Goal: Task Accomplishment & Management: Complete application form

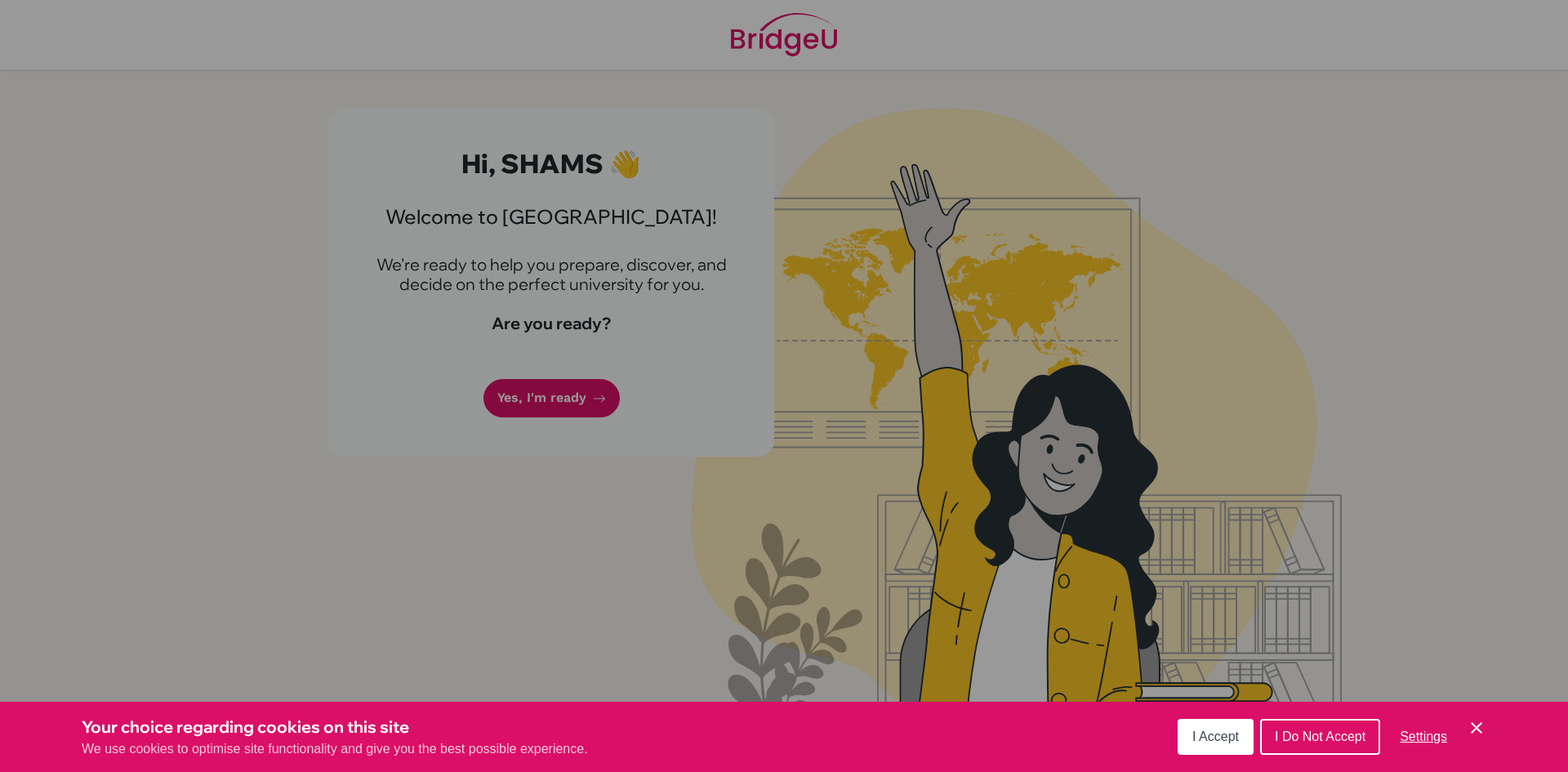
click at [518, 420] on div "Cookie Preferences" at bounding box center [784, 386] width 1568 height 772
click at [1188, 739] on button "I Accept" at bounding box center [1216, 737] width 76 height 36
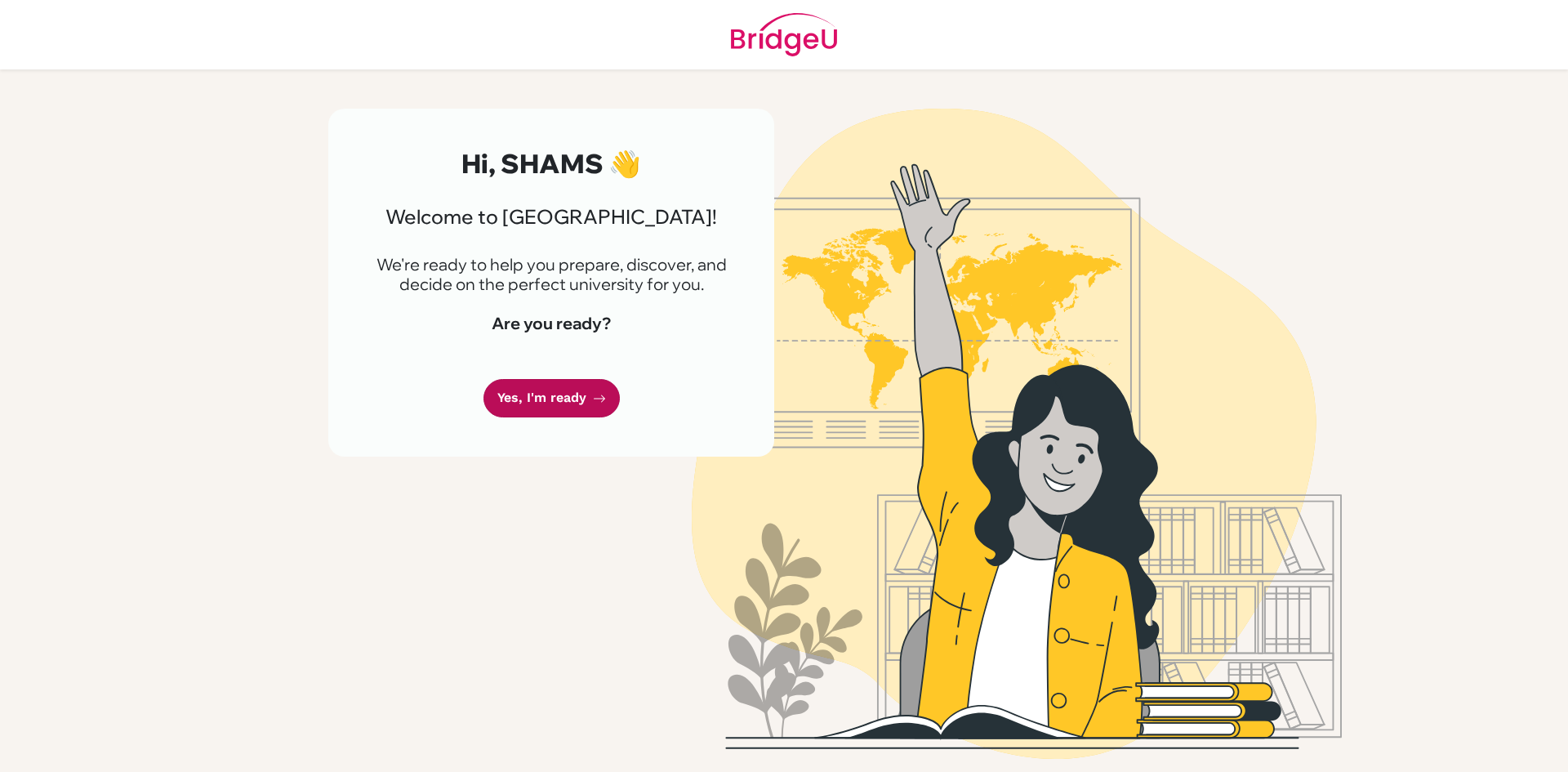
click at [602, 388] on link "Yes, I'm ready" at bounding box center [551, 398] width 136 height 38
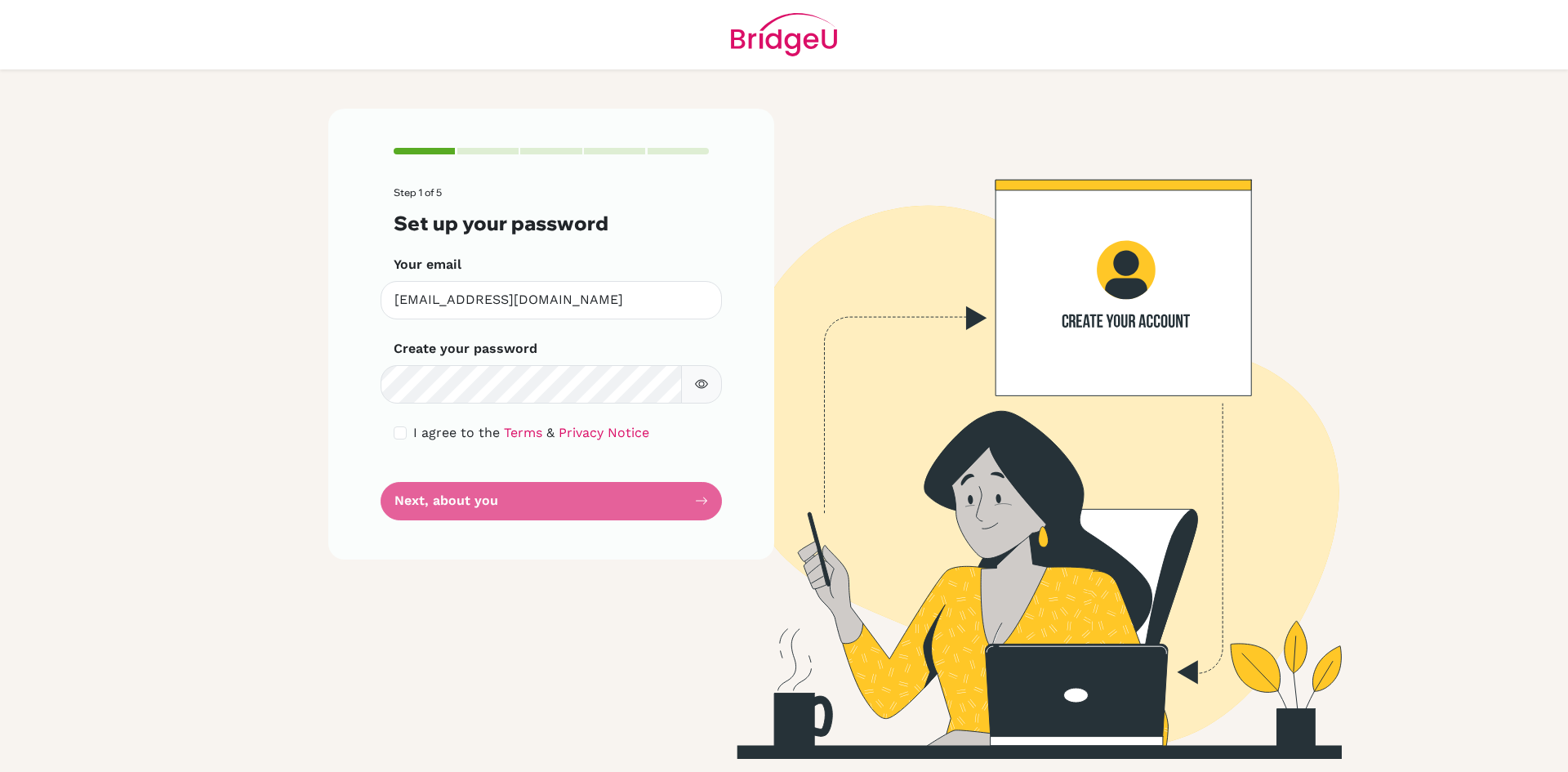
click at [575, 413] on form "Step 1 of 5 Set up your password Your email [PERSON_NAME][EMAIL_ADDRESS][DOMAIN…" at bounding box center [552, 353] width 316 height 332
click at [398, 431] on input "checkbox" at bounding box center [401, 433] width 13 height 13
checkbox input "true"
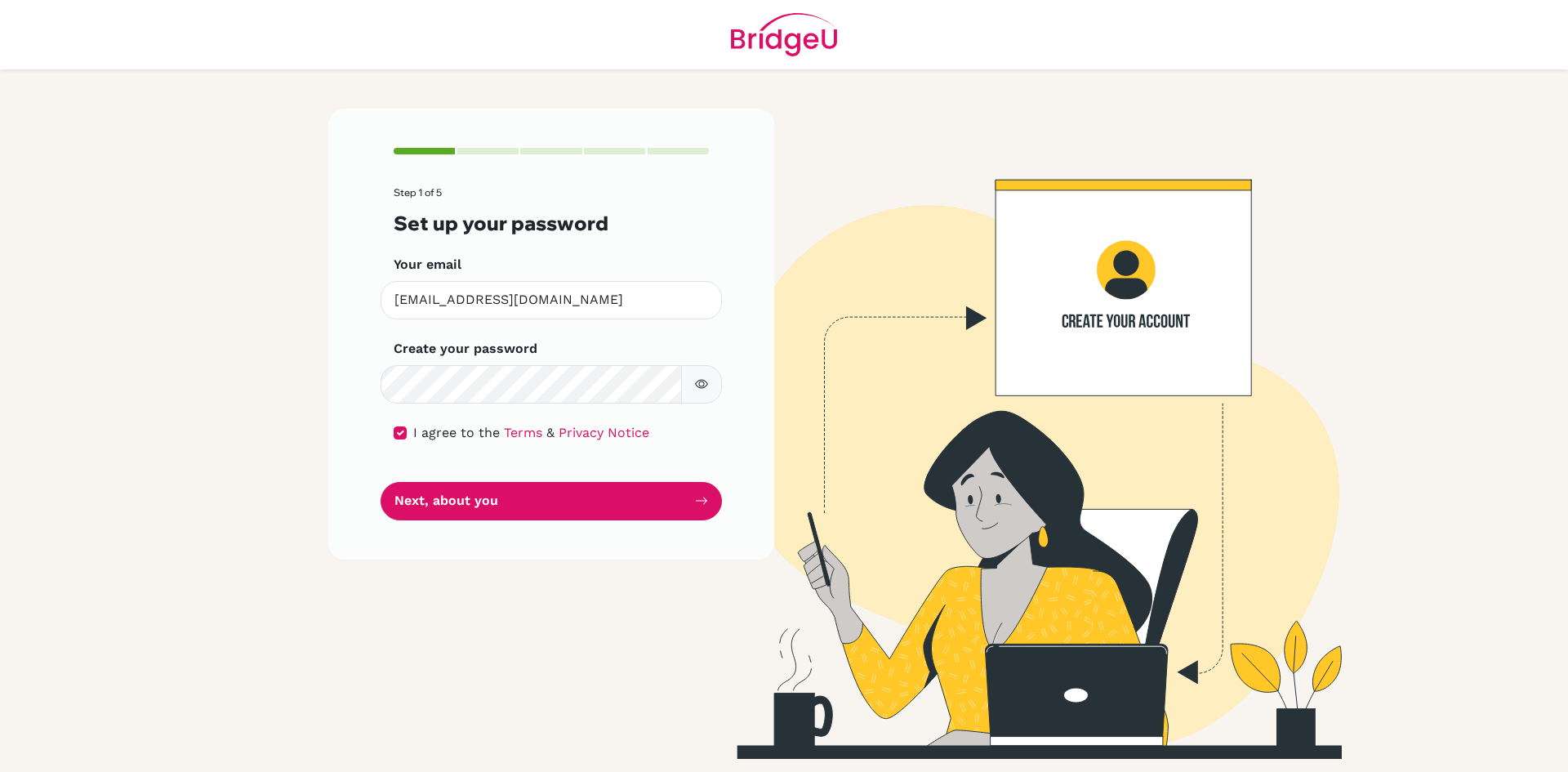
click at [715, 382] on button "button" at bounding box center [701, 384] width 40 height 38
click at [565, 487] on button "Next, about you" at bounding box center [551, 501] width 341 height 38
